Goal: Task Accomplishment & Management: Manage account settings

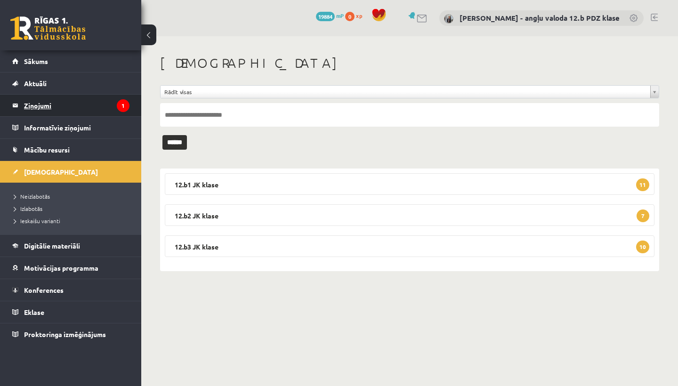
click at [46, 107] on legend "Ziņojumi 1" at bounding box center [76, 106] width 105 height 22
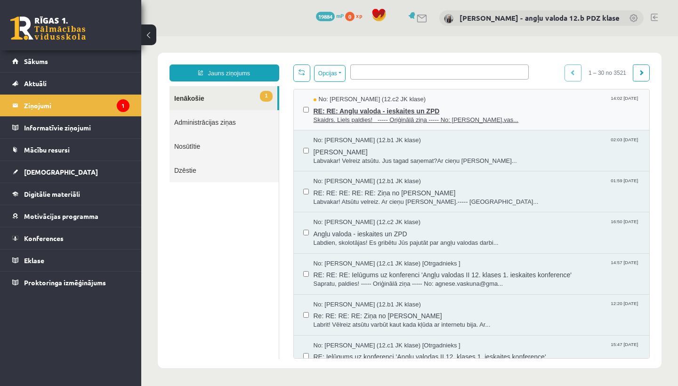
click at [378, 112] on span "RE: RE: Angļu valoda - ieskaites un ZPD" at bounding box center [476, 110] width 327 height 12
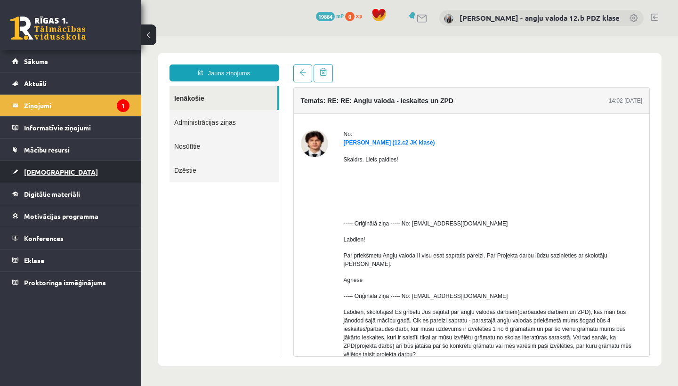
click at [32, 169] on span "[DEMOGRAPHIC_DATA]" at bounding box center [61, 172] width 74 height 8
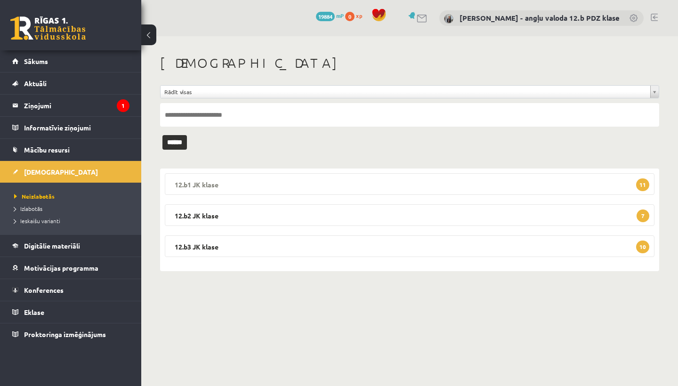
click at [225, 180] on legend "12.b1 JK klase 11" at bounding box center [410, 184] width 490 height 22
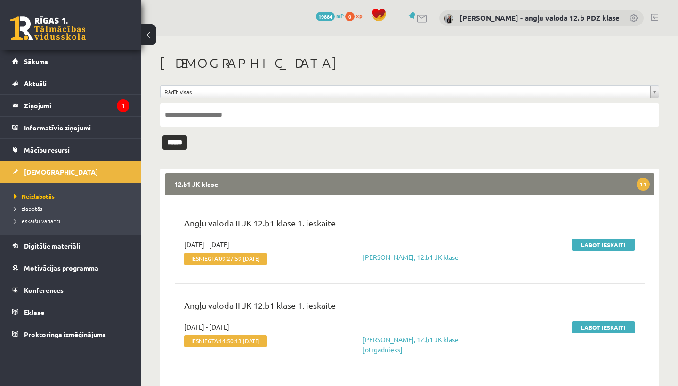
click at [372, 180] on legend "12.b1 JK klase 11" at bounding box center [410, 184] width 490 height 22
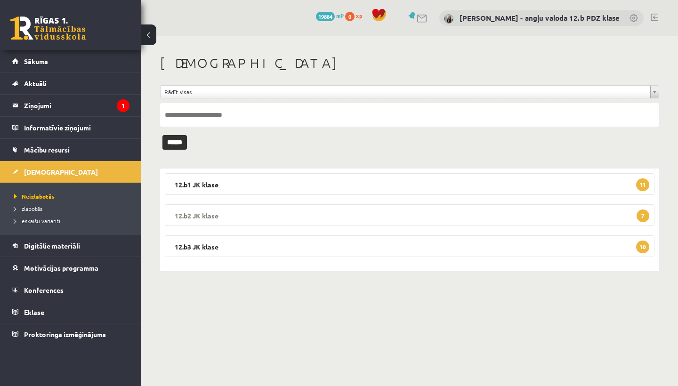
click at [277, 213] on legend "12.b2 JK klase 7" at bounding box center [410, 215] width 490 height 22
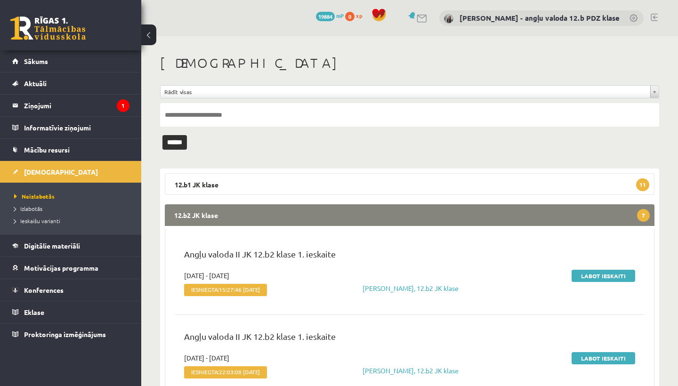
click at [427, 218] on legend "12.b2 JK klase 7" at bounding box center [410, 215] width 490 height 22
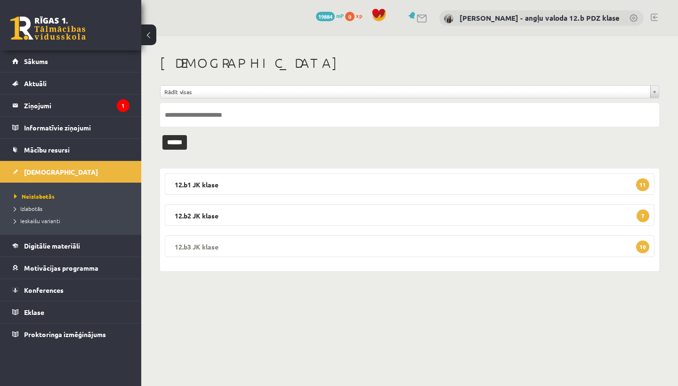
click at [304, 246] on legend "12.b3 JK klase 10" at bounding box center [410, 246] width 490 height 22
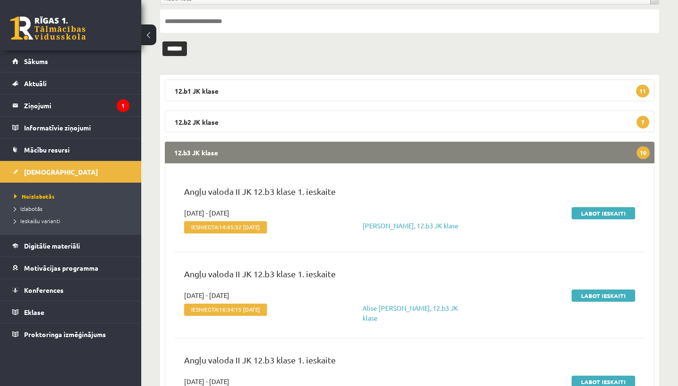
scroll to position [62, 0]
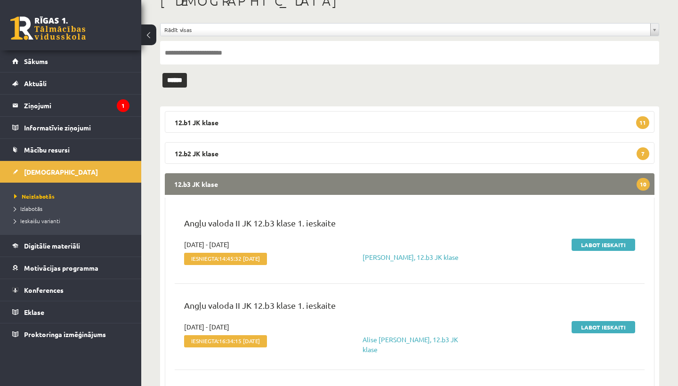
click at [433, 179] on legend "12.b3 JK klase 10" at bounding box center [410, 184] width 490 height 22
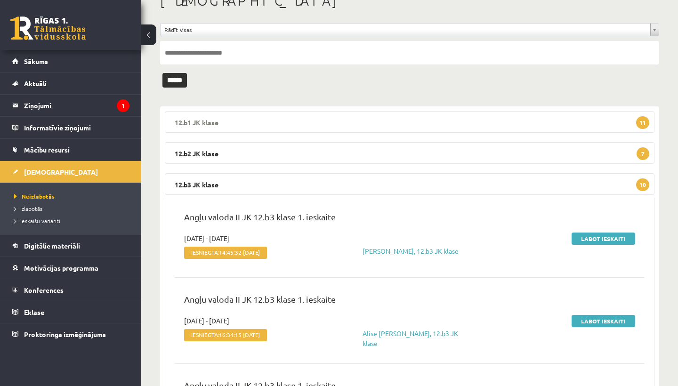
scroll to position [0, 0]
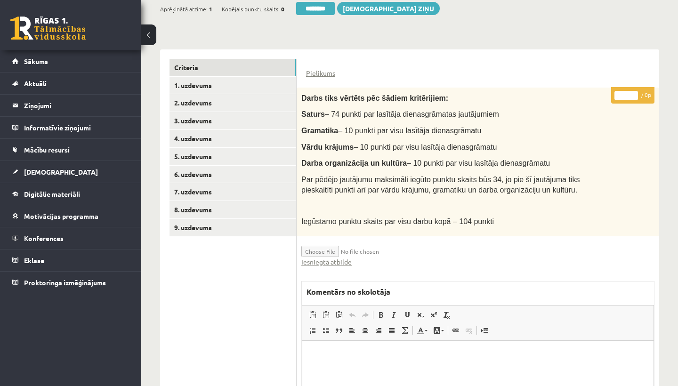
scroll to position [188, 0]
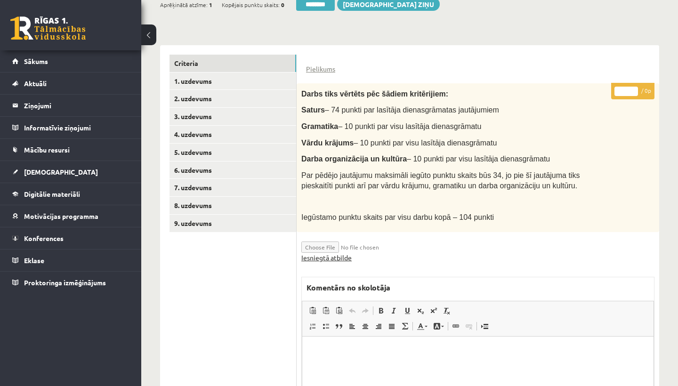
click at [337, 254] on link "Iesniegtā atbilde" at bounding box center [326, 258] width 50 height 10
